Goal: Find contact information: Find contact information

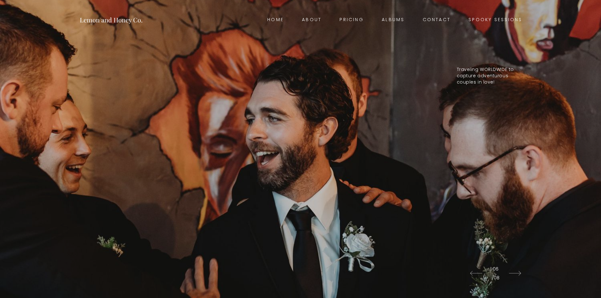
click at [427, 21] on link "Contact" at bounding box center [436, 19] width 46 height 9
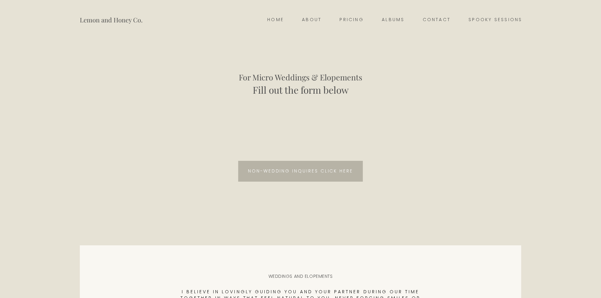
click at [301, 175] on link "Non-wedding inquires click here" at bounding box center [300, 171] width 125 height 21
